Goal: Find specific page/section: Find specific page/section

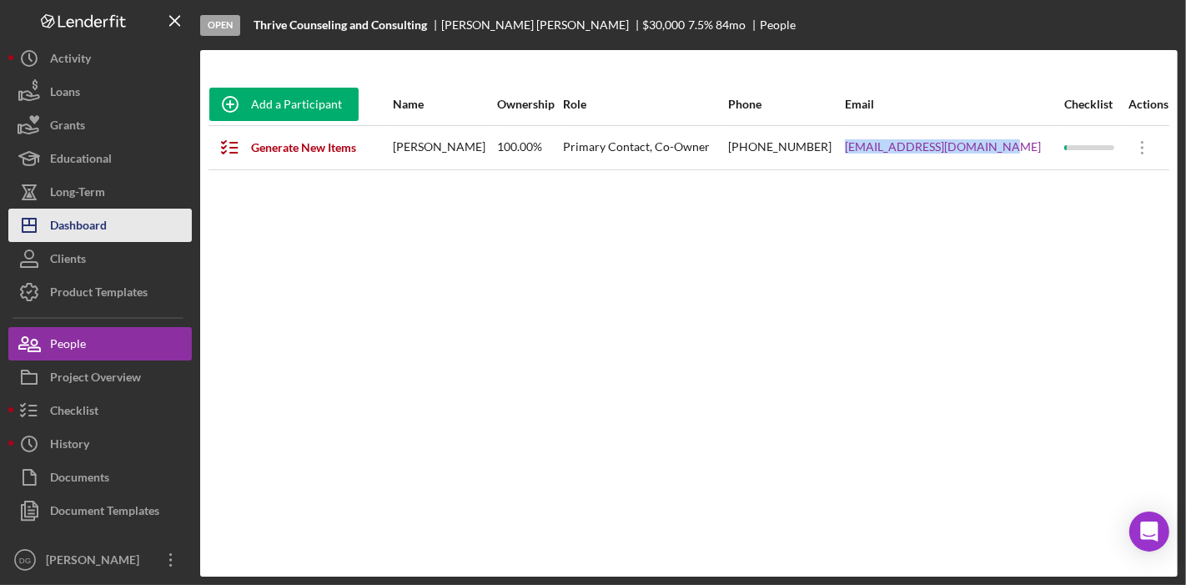
click at [93, 226] on div "Dashboard" at bounding box center [78, 228] width 57 height 38
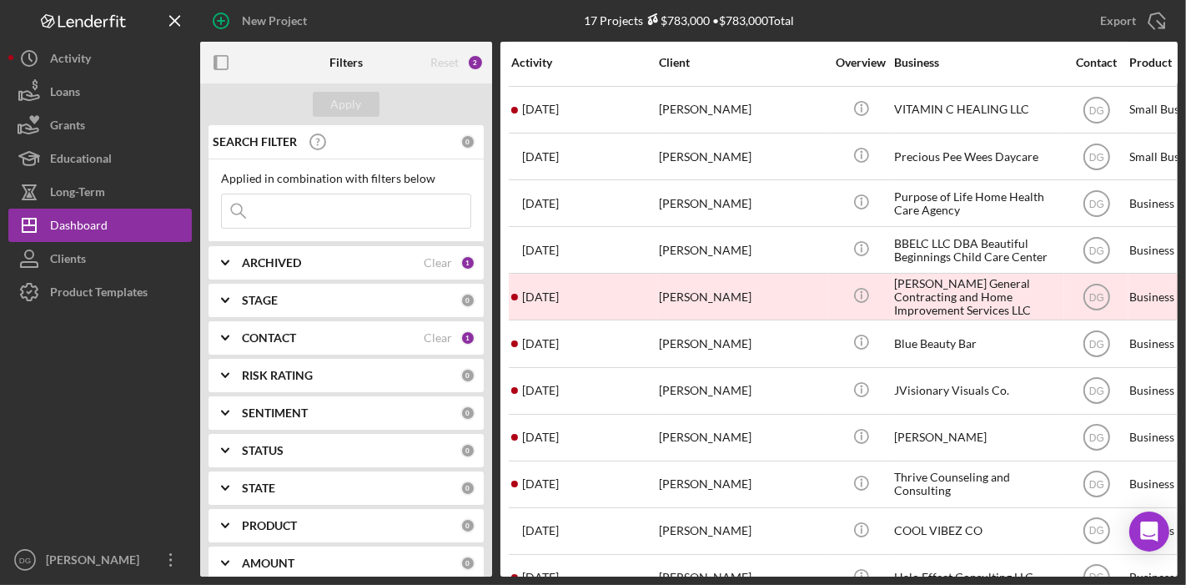
scroll to position [316, 0]
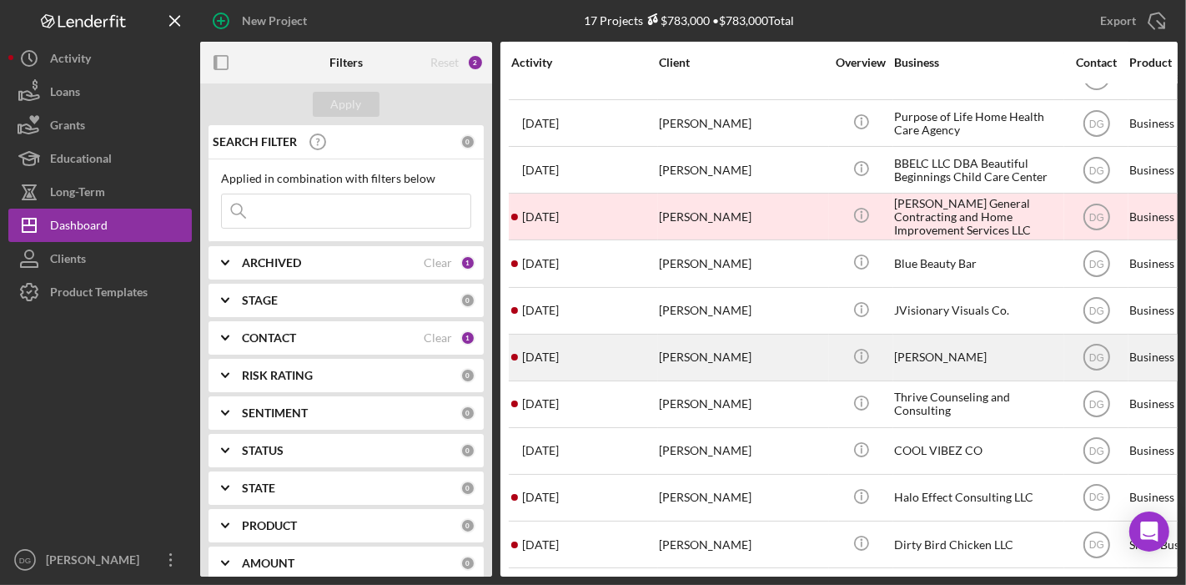
click at [952, 349] on div "[PERSON_NAME]" at bounding box center [977, 357] width 167 height 44
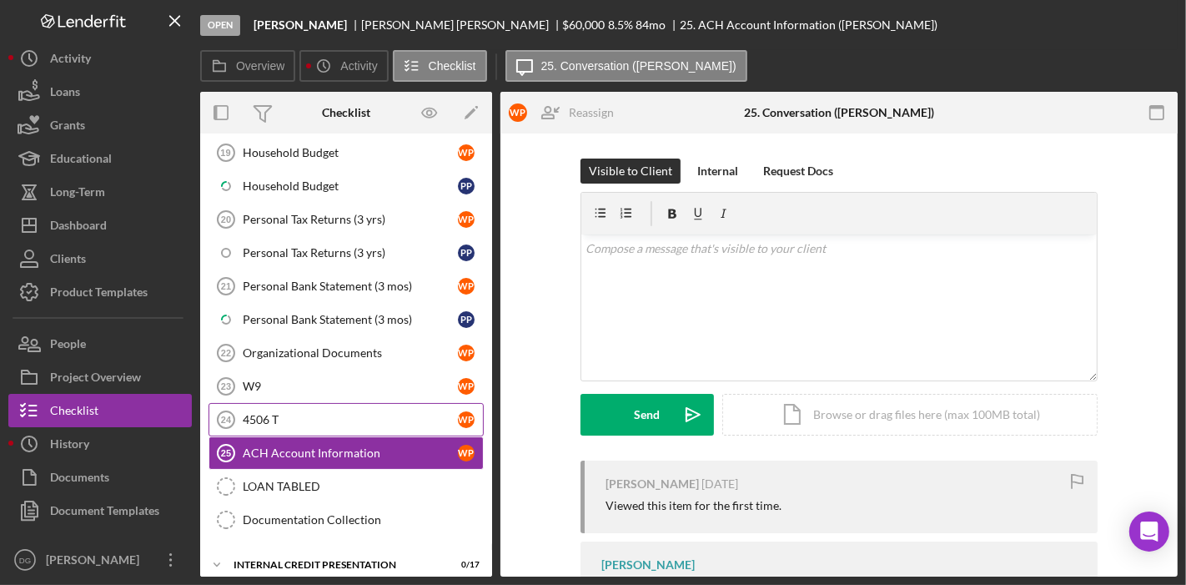
scroll to position [417, 0]
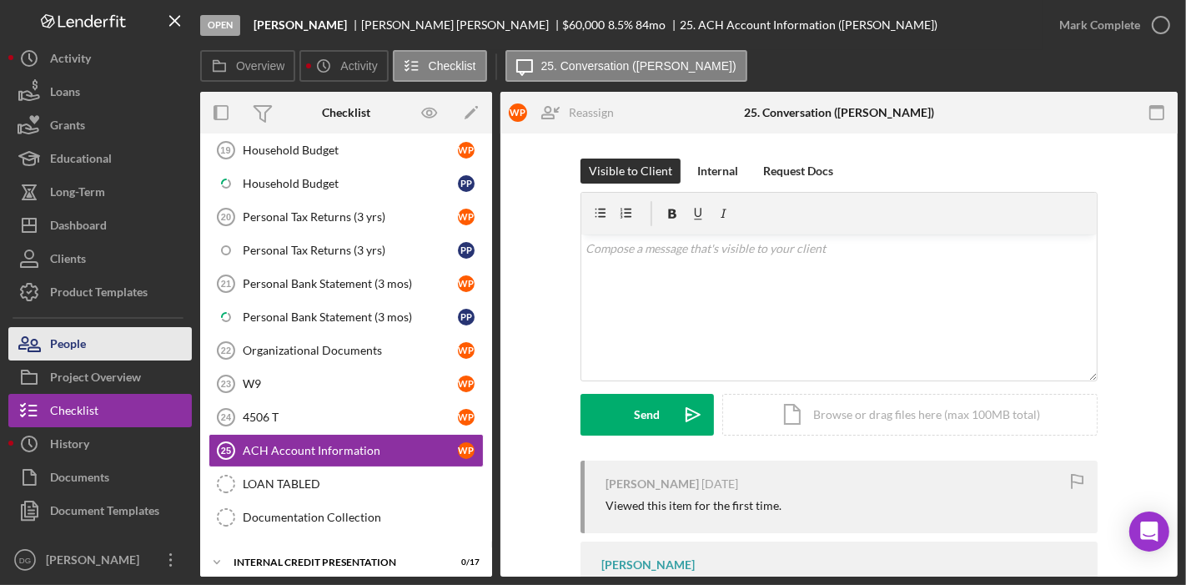
click at [76, 341] on div "People" at bounding box center [68, 346] width 36 height 38
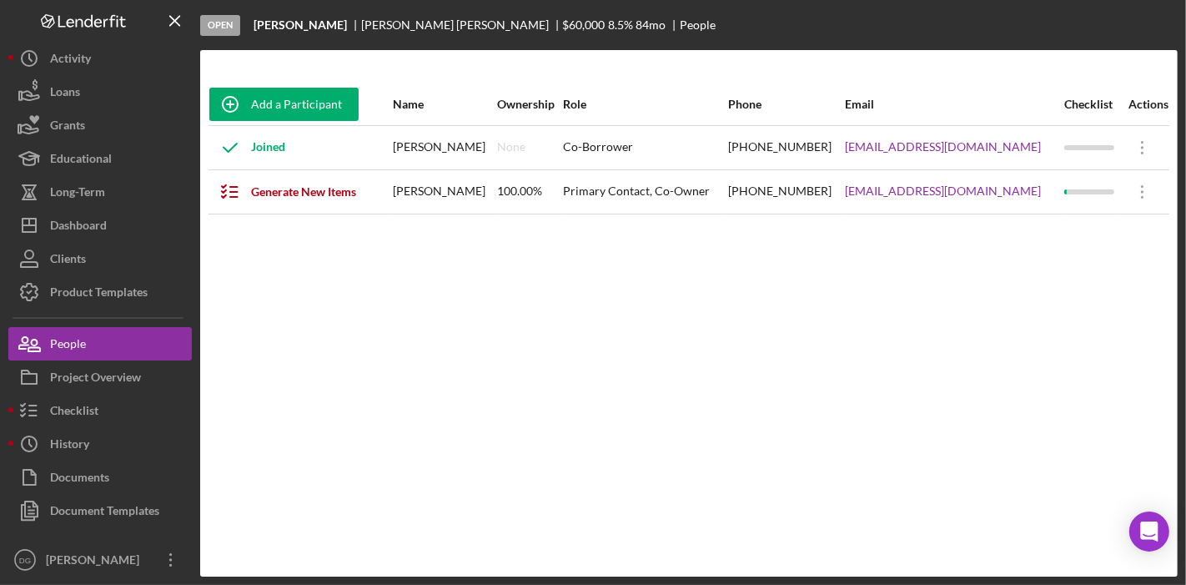
click at [545, 544] on div "Add a Participant Name Ownership Role Phone Email Checklist Actions Joined [PER…" at bounding box center [689, 313] width 978 height 526
